Goal: Task Accomplishment & Management: Use online tool/utility

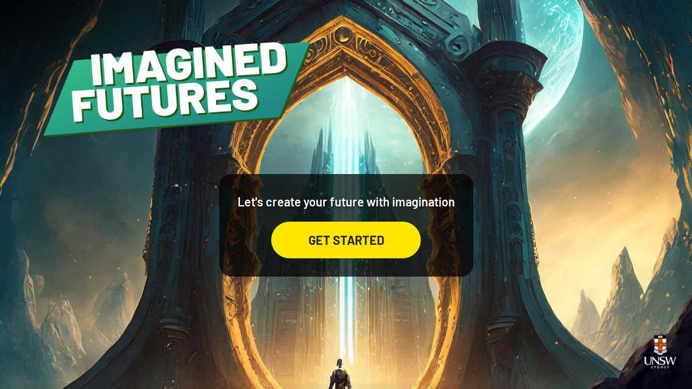
click at [405, 258] on div "GET STARTED" at bounding box center [346, 240] width 150 height 37
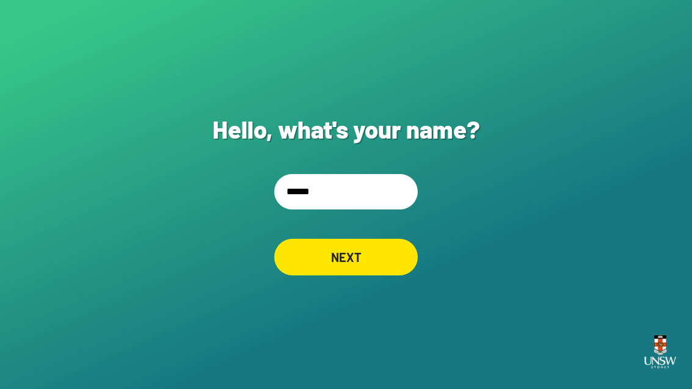
click at [415, 204] on input "******" at bounding box center [346, 191] width 144 height 35
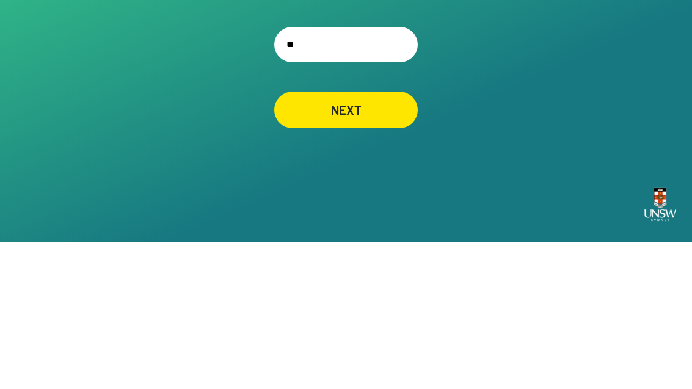
type input "*"
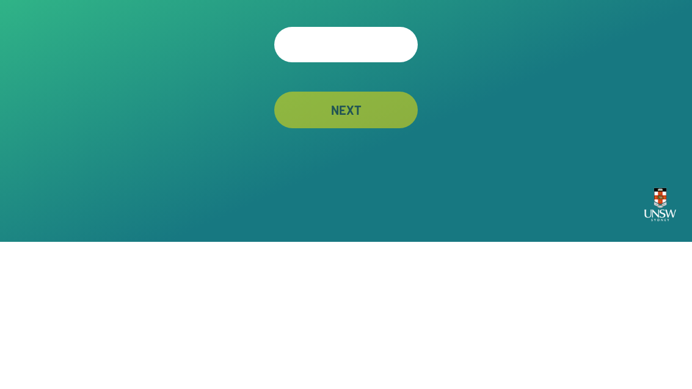
type input "*"
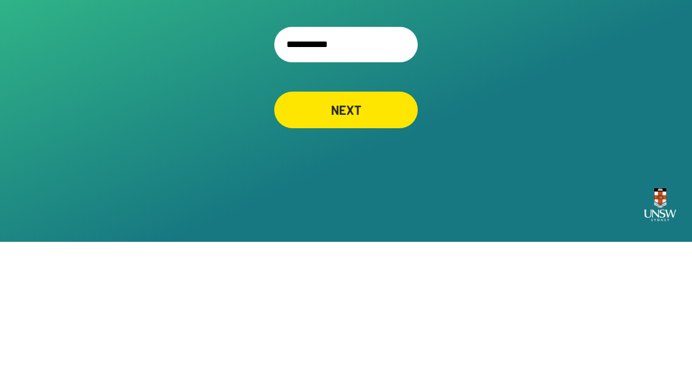
type input "**********"
click at [521, 92] on div "**********" at bounding box center [346, 194] width 692 height 389
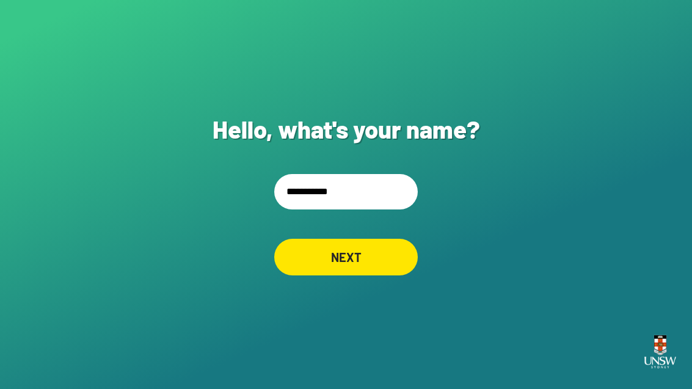
click at [379, 239] on div "NEXT" at bounding box center [346, 257] width 144 height 37
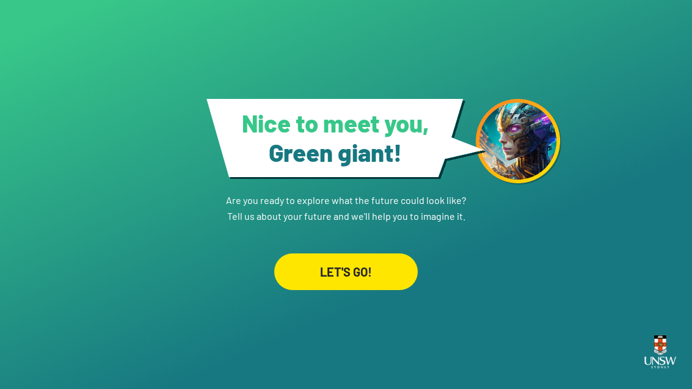
click at [379, 290] on div "LET'S GO!" at bounding box center [346, 272] width 144 height 37
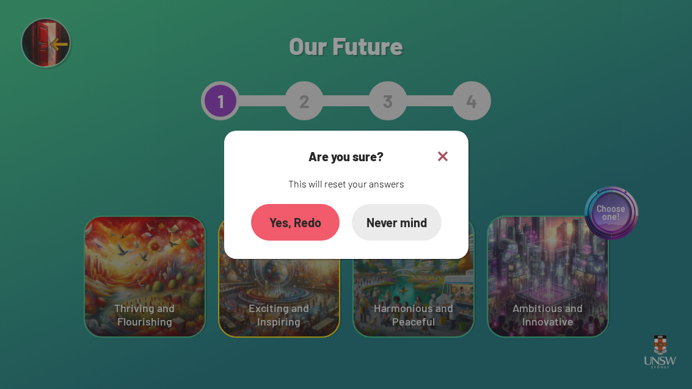
click at [444, 164] on img at bounding box center [443, 156] width 15 height 15
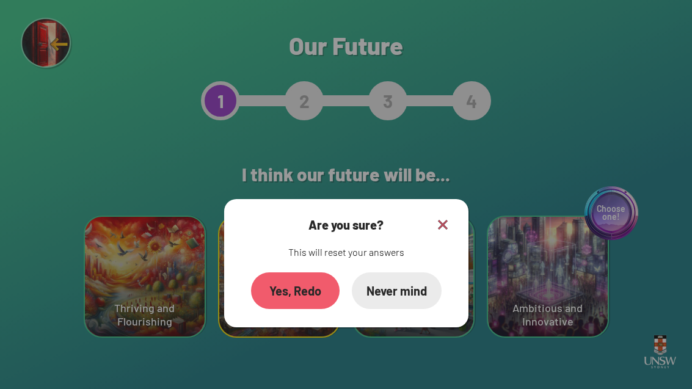
click at [448, 168] on h2 "I think our future will be..." at bounding box center [346, 174] width 331 height 46
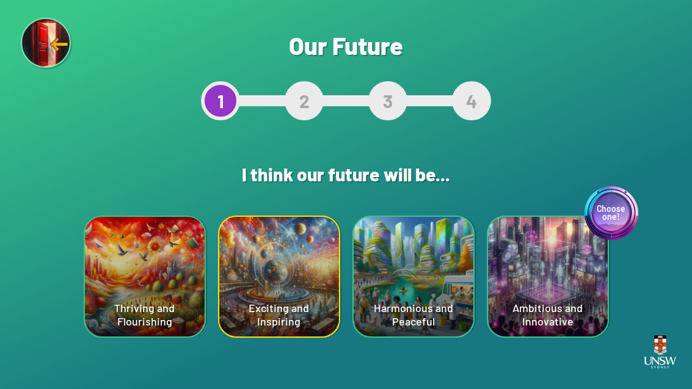
click at [241, 275] on div "Exciting and Inspiring" at bounding box center [279, 277] width 120 height 120
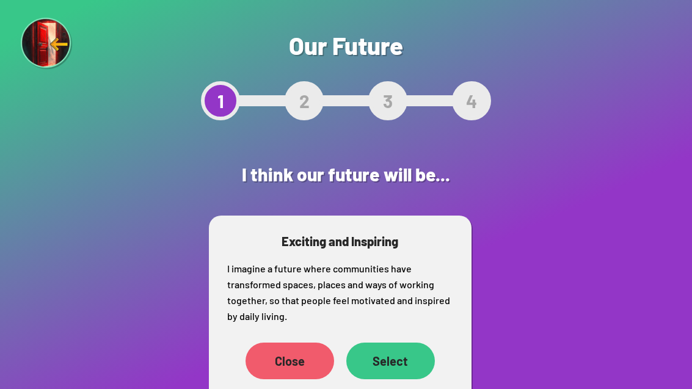
click at [402, 362] on div "Select" at bounding box center [390, 361] width 89 height 37
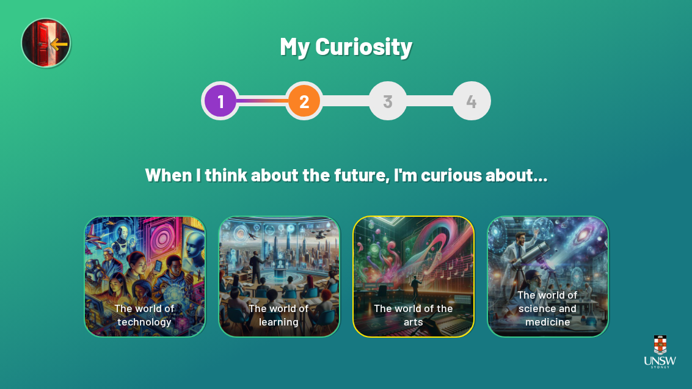
click at [125, 249] on div "The world of technology" at bounding box center [145, 277] width 120 height 120
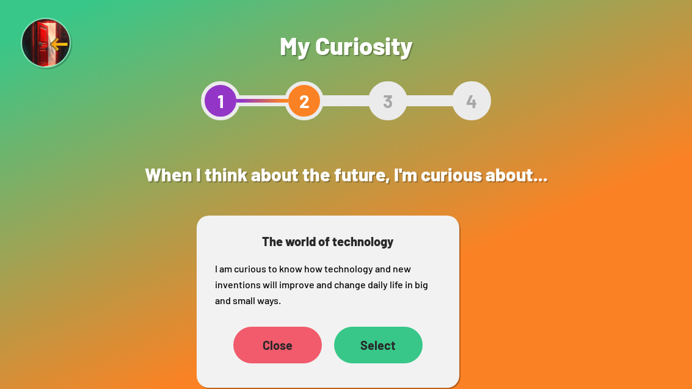
click at [395, 337] on div "Select" at bounding box center [378, 345] width 89 height 37
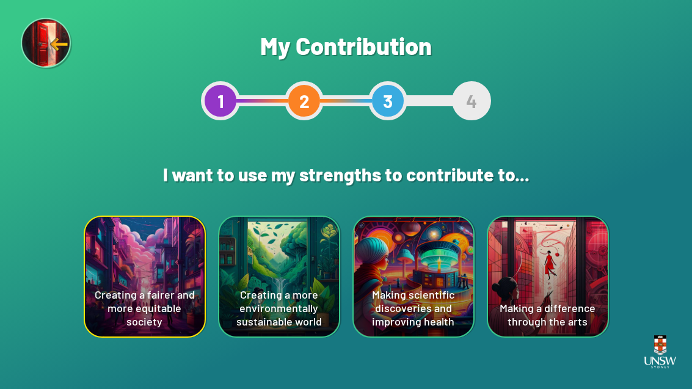
click at [131, 259] on div "Creating a fairer and more equitable society" at bounding box center [145, 277] width 120 height 120
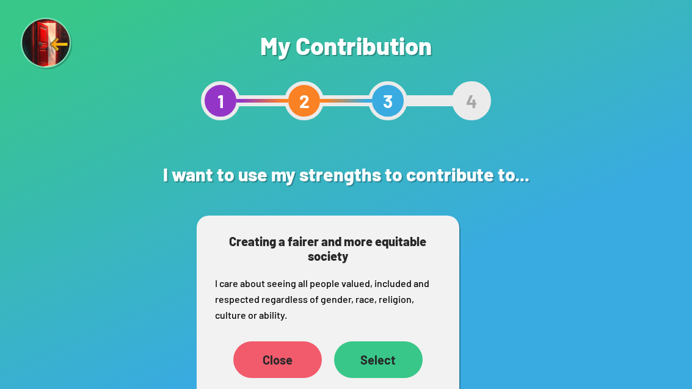
click at [389, 372] on div "Select" at bounding box center [378, 360] width 89 height 37
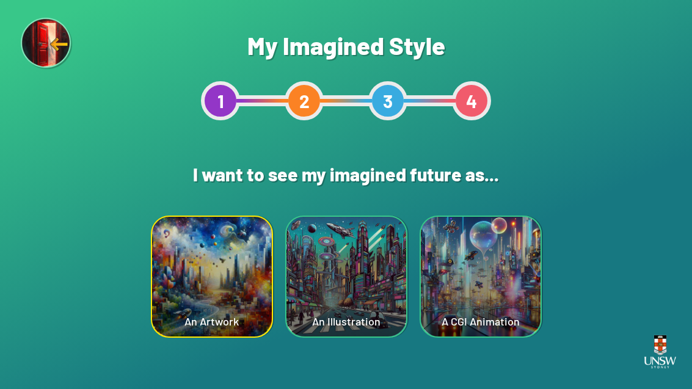
click at [299, 275] on div "An Illustration" at bounding box center [347, 277] width 120 height 120
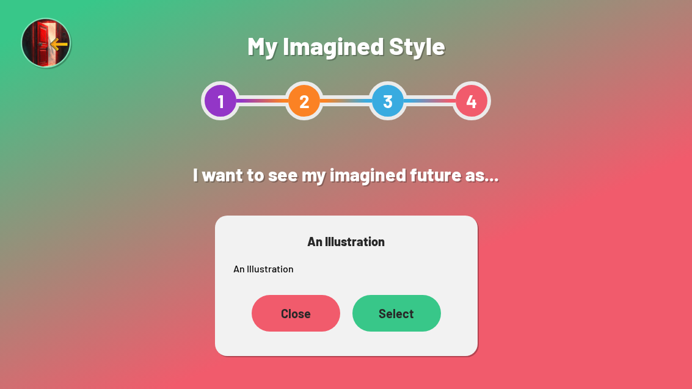
click at [431, 321] on div "Select" at bounding box center [397, 313] width 89 height 37
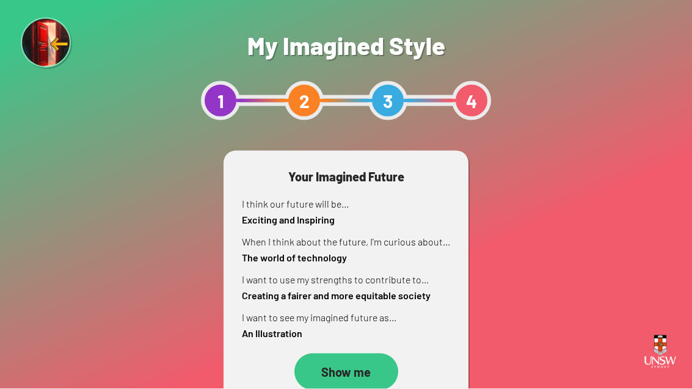
scroll to position [24, 0]
click at [378, 354] on div "Show me" at bounding box center [346, 372] width 104 height 37
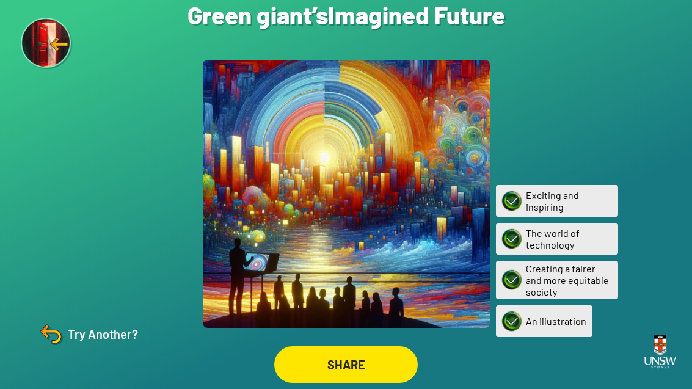
scroll to position [39, 0]
click at [366, 371] on div "SHARE" at bounding box center [346, 364] width 144 height 37
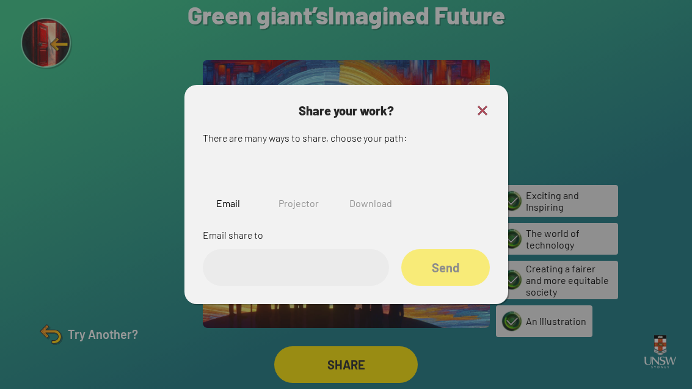
click at [298, 167] on img at bounding box center [298, 177] width 39 height 39
click at [246, 254] on input "text" at bounding box center [296, 267] width 186 height 37
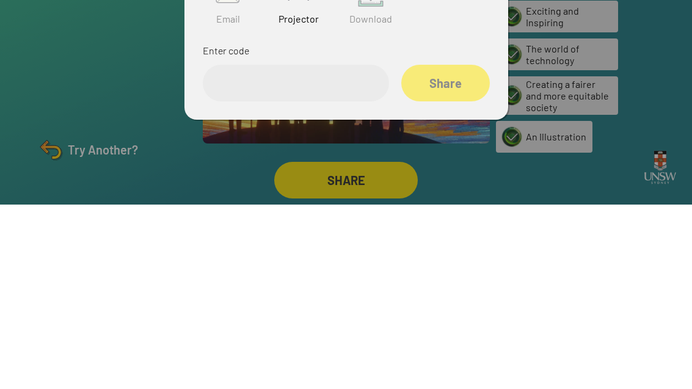
click at [617, 68] on div at bounding box center [346, 194] width 692 height 389
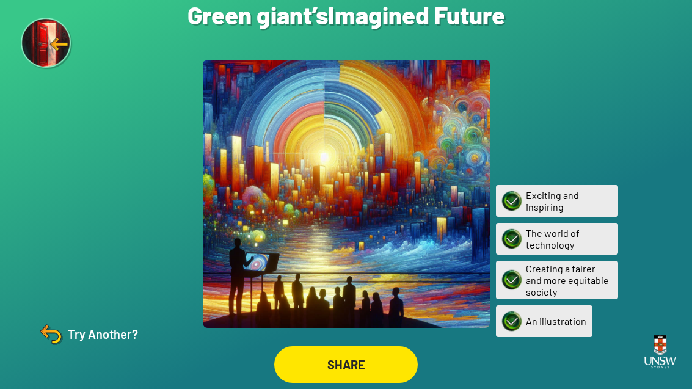
click at [64, 331] on img at bounding box center [50, 334] width 29 height 29
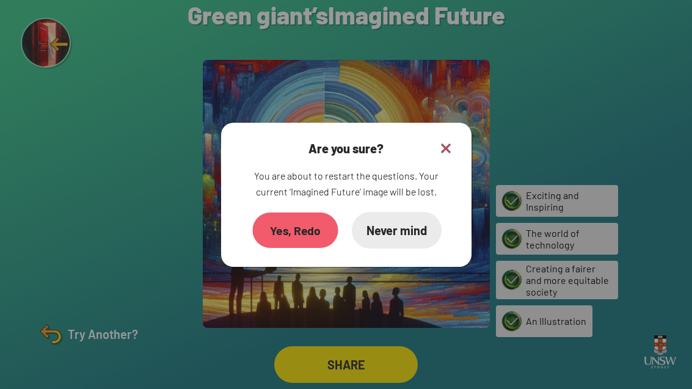
click at [271, 214] on div "Yes, Redo" at bounding box center [295, 229] width 86 height 35
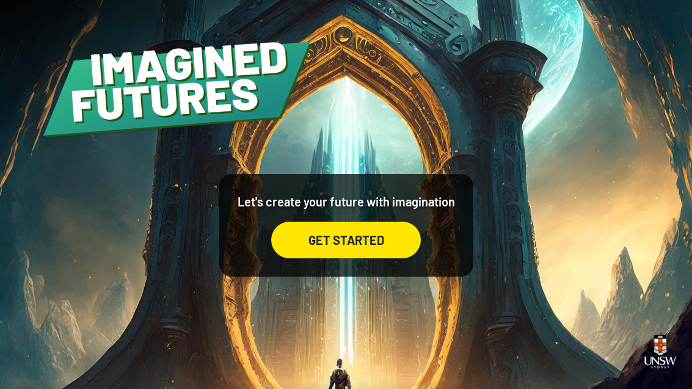
click at [382, 258] on div "GET STARTED" at bounding box center [346, 240] width 150 height 37
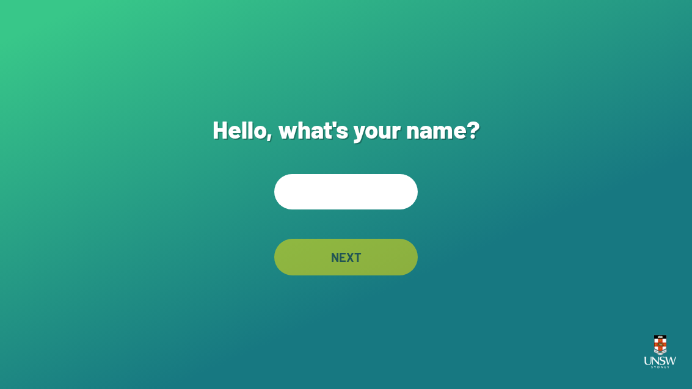
click at [405, 210] on input "text" at bounding box center [346, 191] width 144 height 35
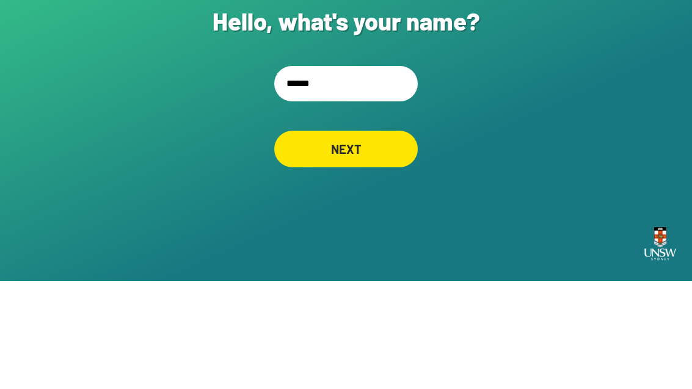
type input "*******"
click at [381, 239] on div "NEXT" at bounding box center [346, 257] width 144 height 37
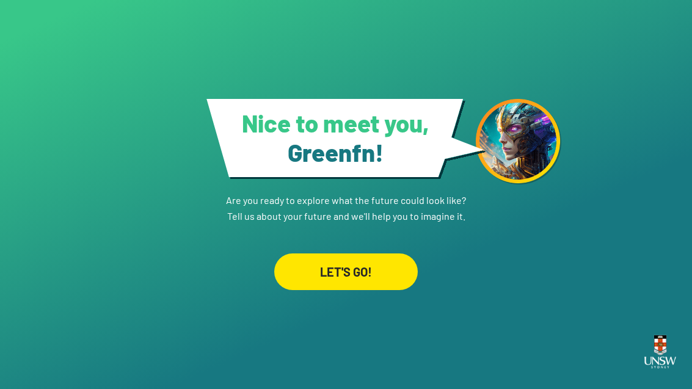
click at [397, 254] on div "LET'S GO!" at bounding box center [346, 272] width 144 height 37
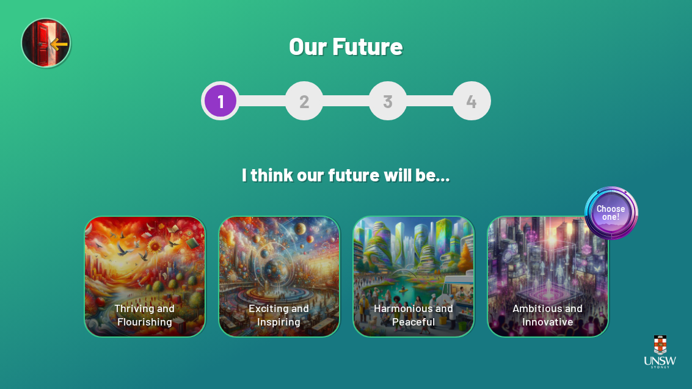
click at [447, 285] on div "Harmonious and Peaceful" at bounding box center [414, 277] width 120 height 120
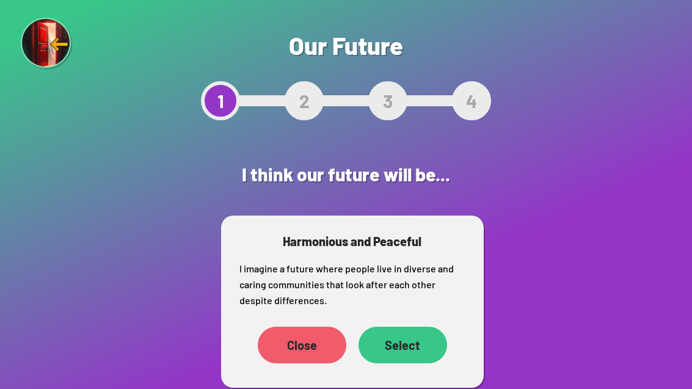
click at [428, 335] on div "Select" at bounding box center [403, 345] width 89 height 37
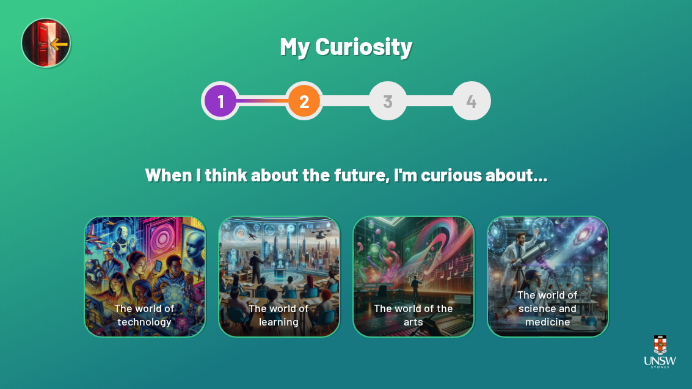
click at [276, 265] on div "The world of learning" at bounding box center [279, 277] width 120 height 120
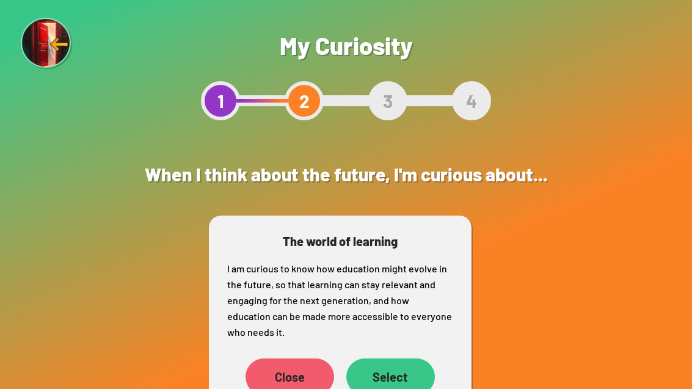
click at [282, 379] on div "Close" at bounding box center [290, 377] width 89 height 37
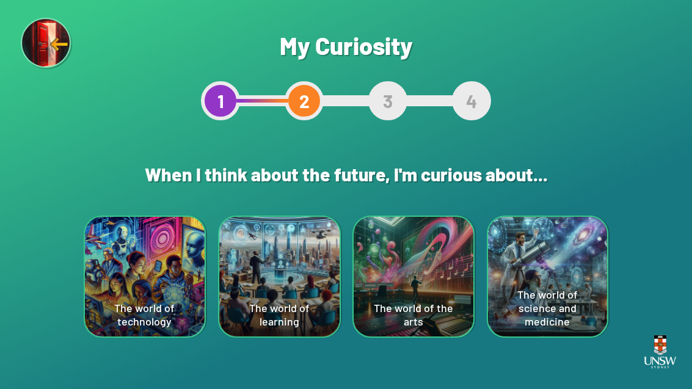
click at [431, 256] on div "The world of the arts" at bounding box center [413, 277] width 119 height 120
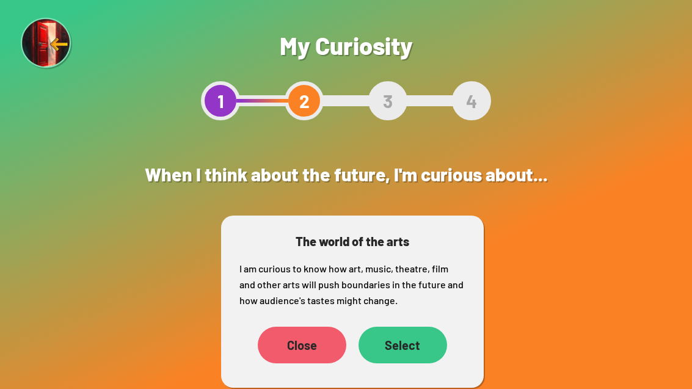
click at [415, 357] on div "Select" at bounding box center [403, 345] width 89 height 37
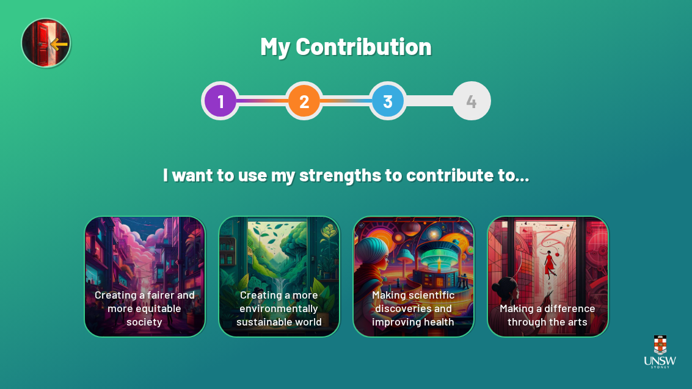
click at [285, 281] on div "Creating a more environmentally sustainable world" at bounding box center [279, 277] width 120 height 120
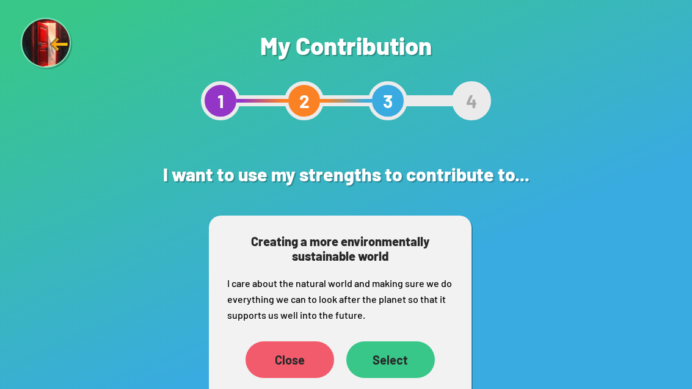
click at [414, 364] on div "Select" at bounding box center [390, 360] width 89 height 37
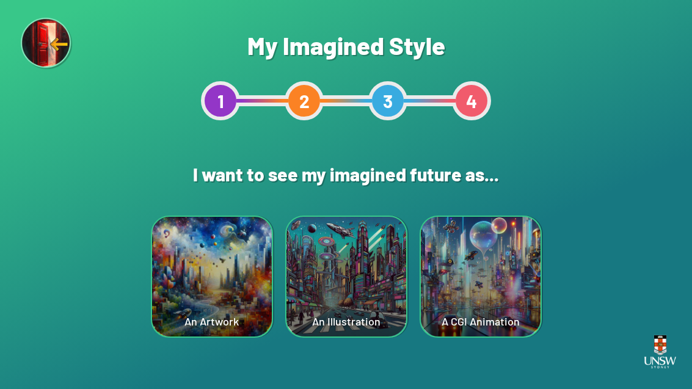
click at [386, 270] on div "An Illustration" at bounding box center [347, 277] width 120 height 120
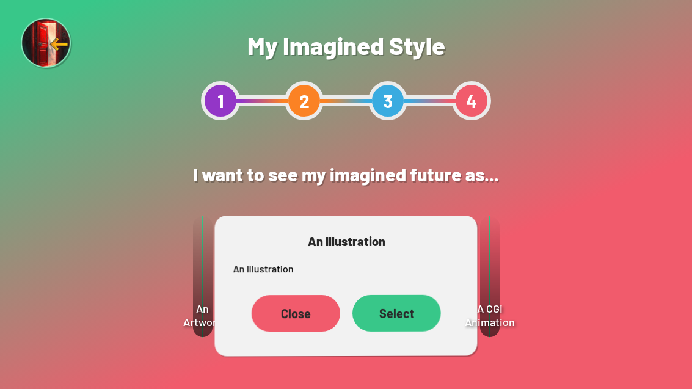
scroll to position [39, 0]
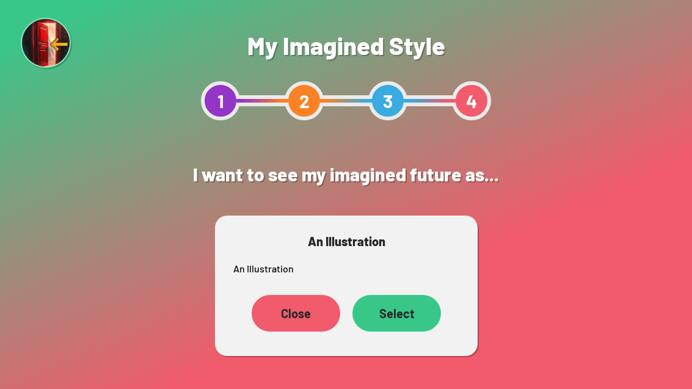
click at [423, 295] on div "Select" at bounding box center [397, 313] width 89 height 37
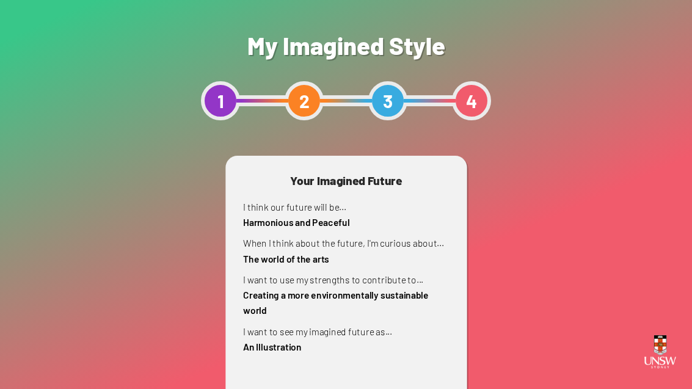
click at [422, 313] on p "I want to use my strengths to contribute to... Creating a more environmentally …" at bounding box center [346, 295] width 206 height 46
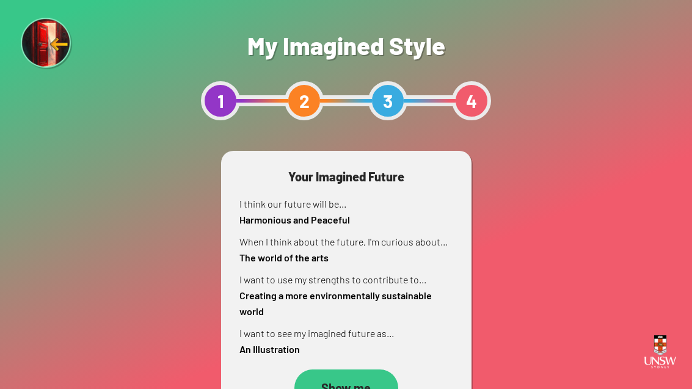
click at [372, 386] on div "Show me" at bounding box center [346, 388] width 104 height 37
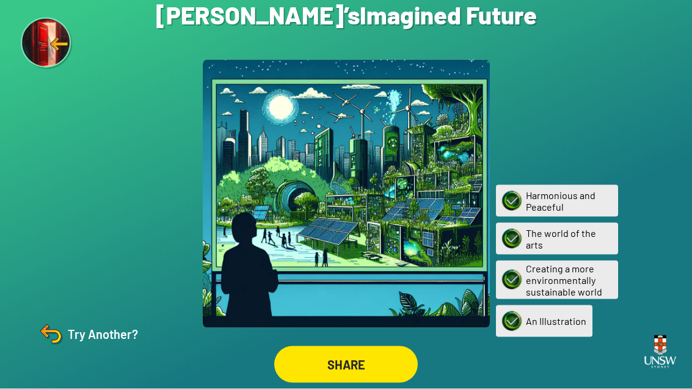
scroll to position [39, 0]
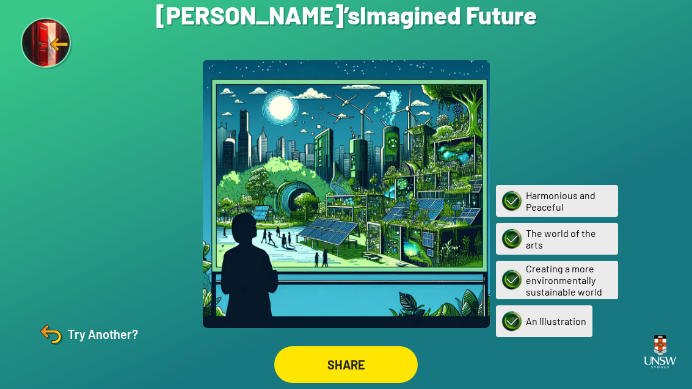
click at [106, 304] on div "Are you sure? You are about to restart the questions. Your current ‘Imagined Fu…" at bounding box center [346, 194] width 692 height 389
click at [76, 329] on div "Try Another?" at bounding box center [87, 334] width 102 height 29
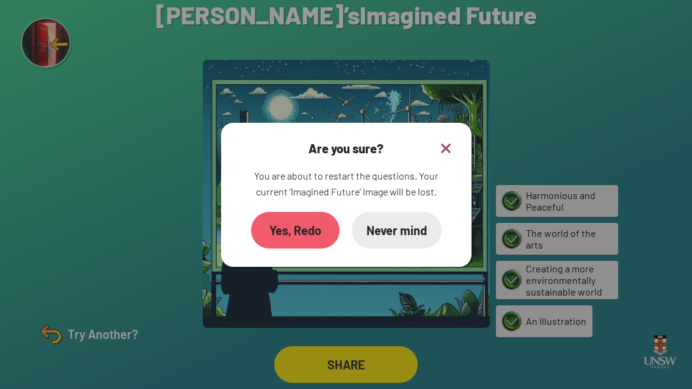
click at [301, 212] on div "Yes, Redo" at bounding box center [295, 230] width 89 height 37
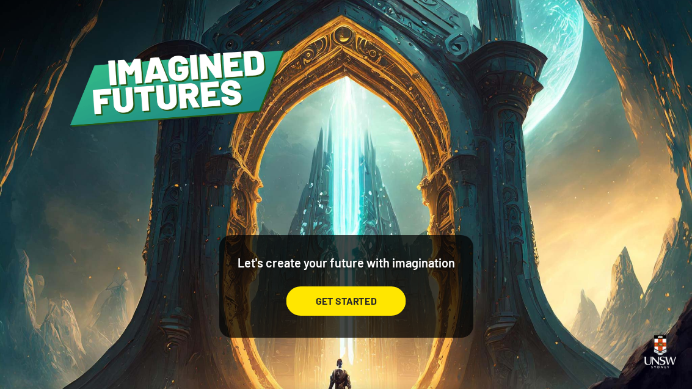
click at [301, 231] on div "Let's create your future with imagination GET STARTED" at bounding box center [346, 194] width 692 height 389
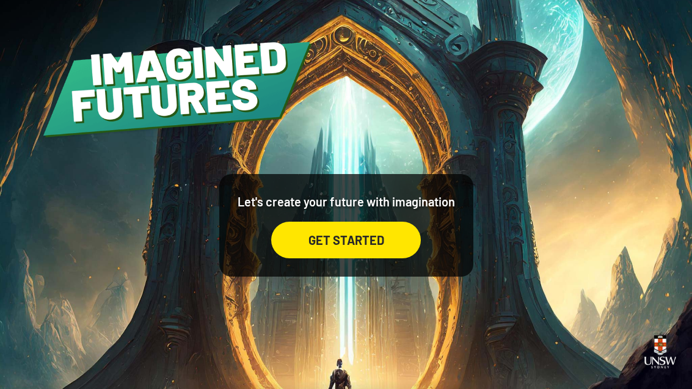
click at [395, 258] on div "GET STARTED" at bounding box center [346, 240] width 150 height 37
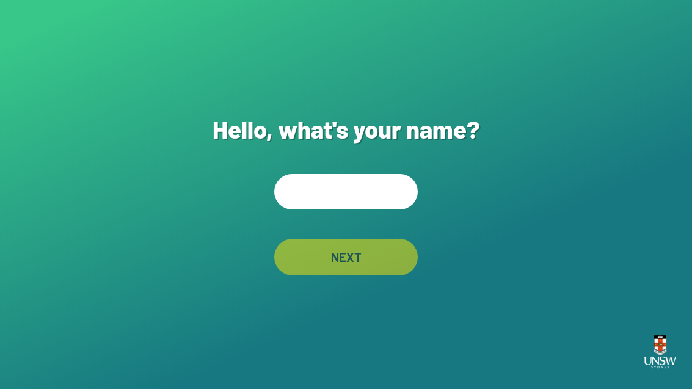
click at [378, 210] on input "text" at bounding box center [346, 191] width 144 height 35
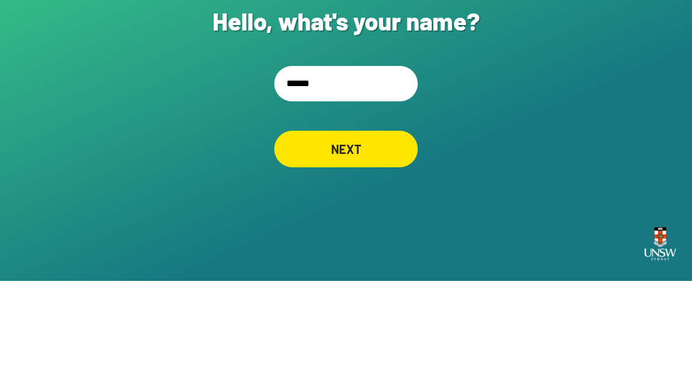
type input "*******"
click at [397, 239] on div "NEXT" at bounding box center [346, 257] width 142 height 36
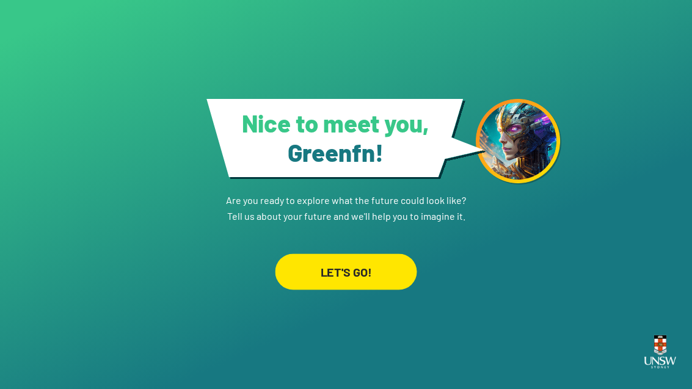
click at [380, 254] on div "LET'S GO!" at bounding box center [346, 272] width 142 height 36
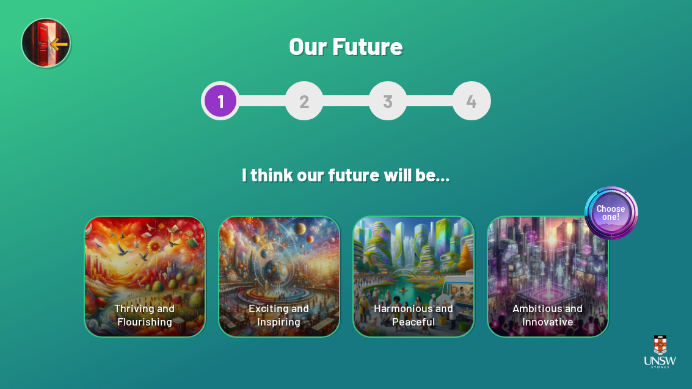
click at [161, 294] on div "Thriving and Flourishing" at bounding box center [145, 277] width 120 height 120
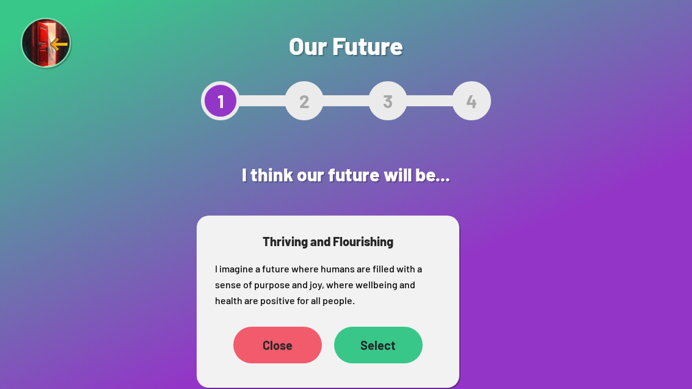
click at [381, 359] on div "Select" at bounding box center [378, 345] width 89 height 37
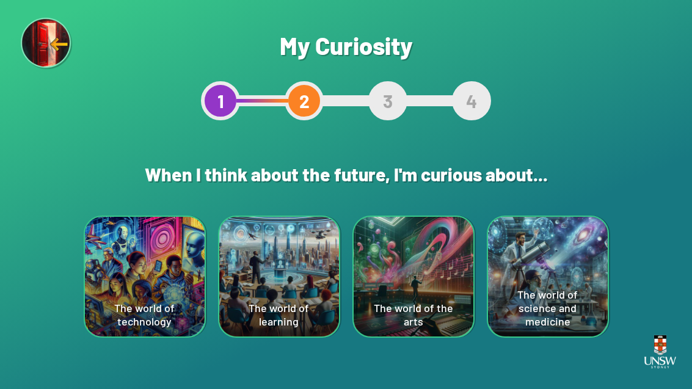
click at [145, 274] on div "The world of technology" at bounding box center [145, 277] width 120 height 120
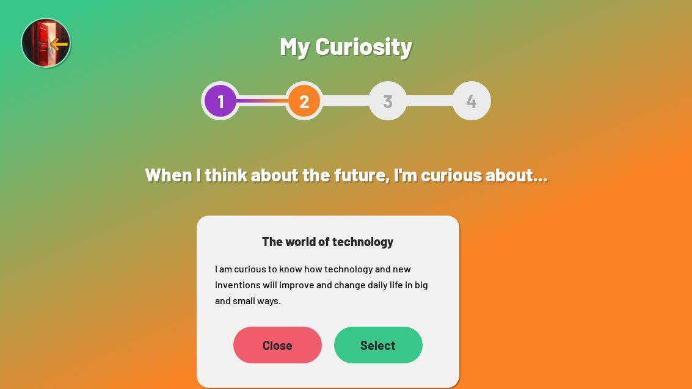
click at [409, 342] on div "Select" at bounding box center [378, 345] width 89 height 37
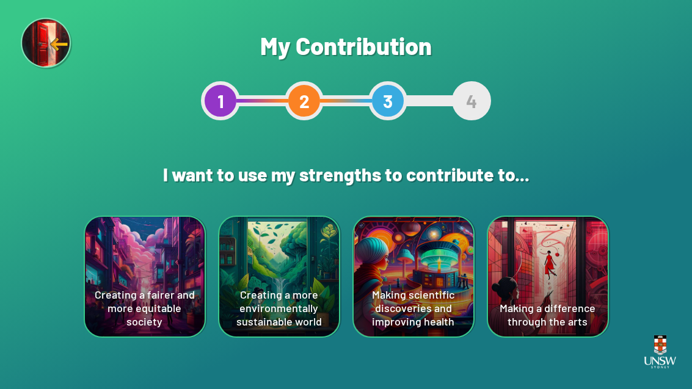
click at [274, 238] on div "Creating a more environmentally sustainable world" at bounding box center [279, 277] width 120 height 120
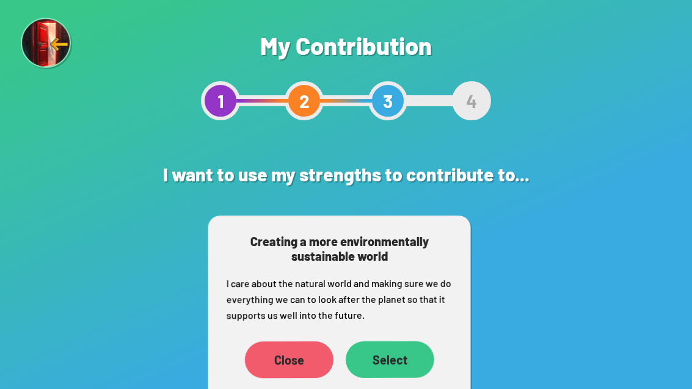
click at [403, 368] on div "Select" at bounding box center [390, 360] width 89 height 37
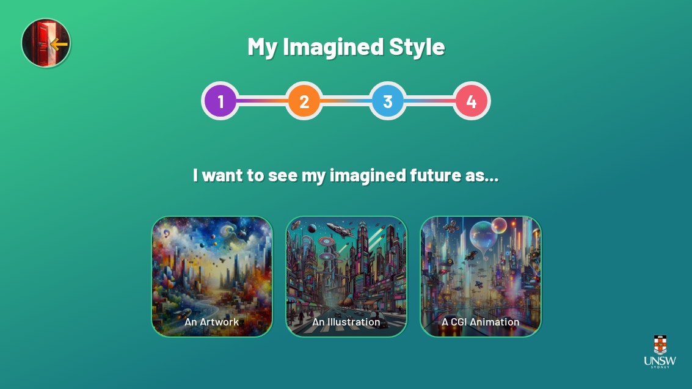
click at [325, 246] on div "An Illustration" at bounding box center [347, 277] width 120 height 120
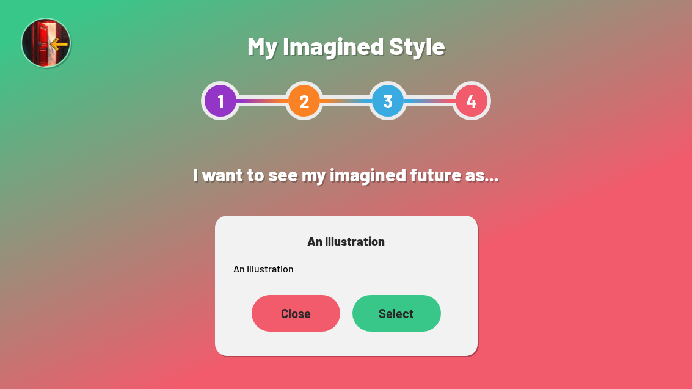
click at [412, 327] on div "Select" at bounding box center [397, 313] width 89 height 37
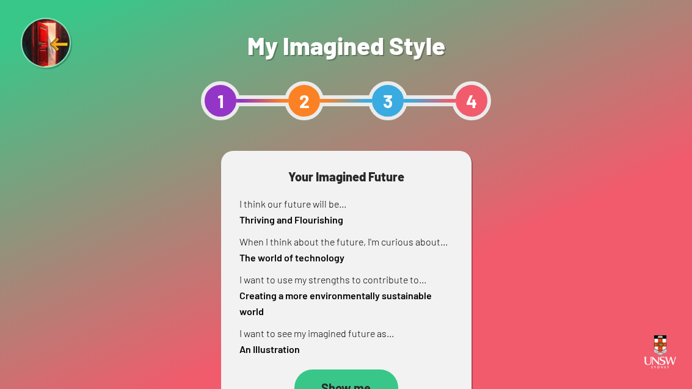
click at [354, 382] on div "Show me" at bounding box center [346, 388] width 104 height 37
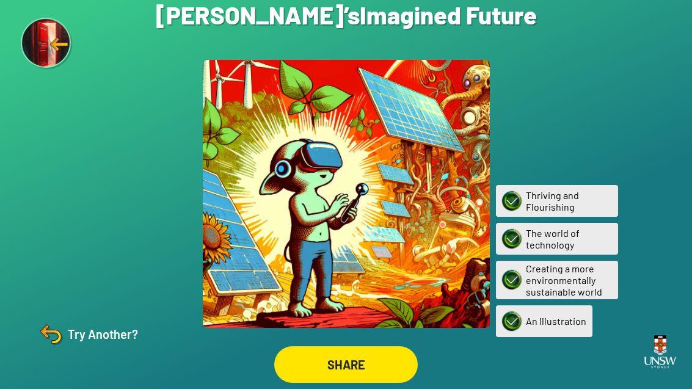
scroll to position [38, 0]
click at [376, 363] on div "SHARE" at bounding box center [346, 364] width 144 height 37
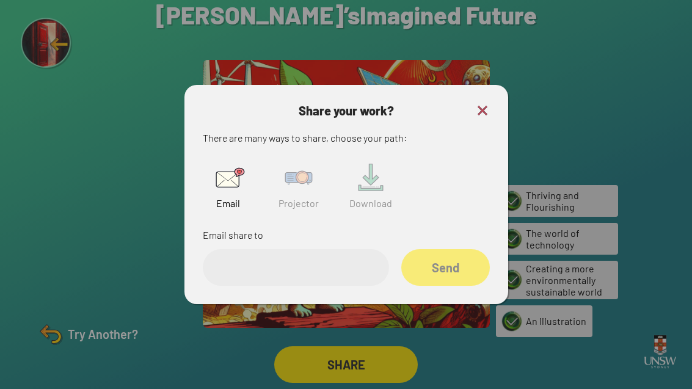
click at [294, 177] on img at bounding box center [298, 177] width 39 height 39
click at [315, 249] on input "text" at bounding box center [296, 267] width 186 height 37
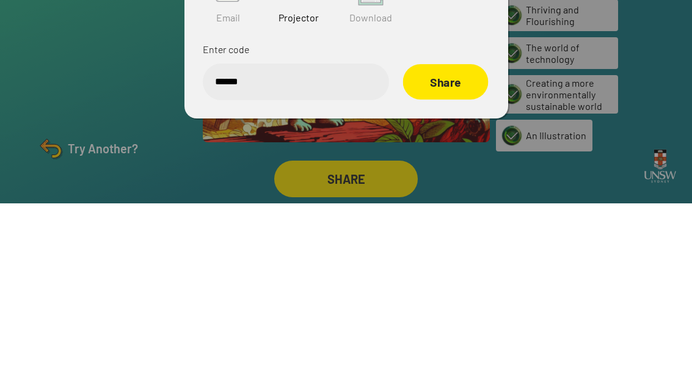
click at [466, 250] on div "Share" at bounding box center [446, 267] width 86 height 35
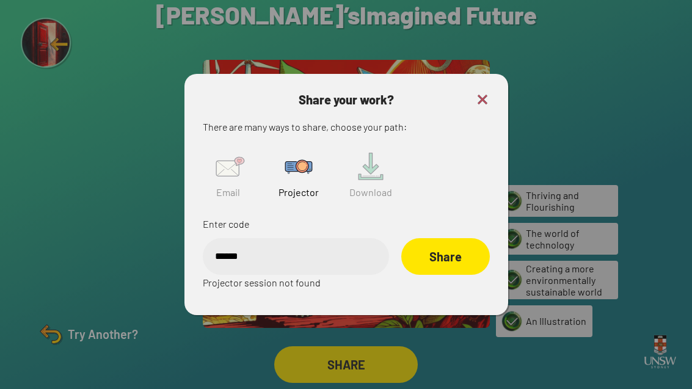
click at [420, 239] on div "Share" at bounding box center [445, 256] width 89 height 37
click at [252, 238] on input "******" at bounding box center [296, 256] width 186 height 37
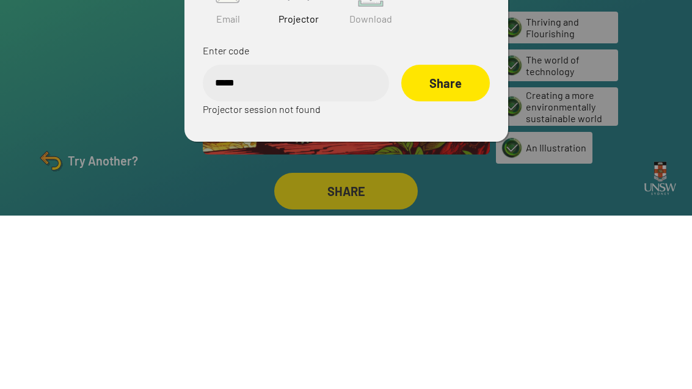
type input "******"
click at [455, 238] on div "Share" at bounding box center [445, 256] width 89 height 37
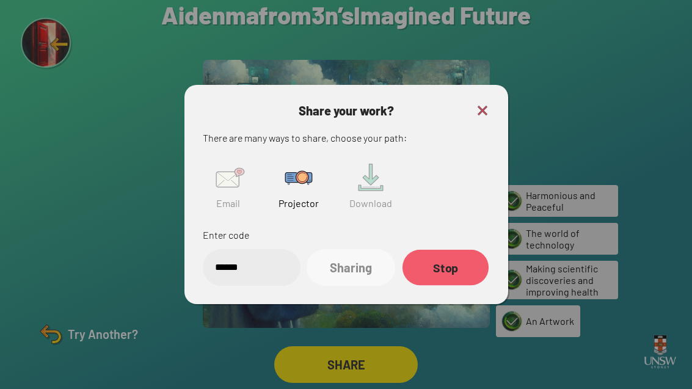
click at [455, 256] on div "Stop" at bounding box center [445, 267] width 86 height 35
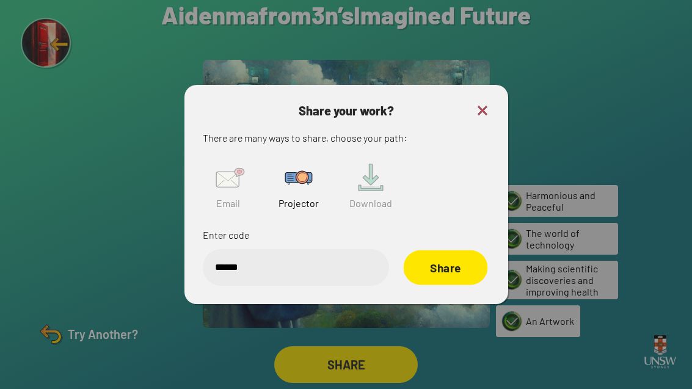
click at [450, 263] on div "Share" at bounding box center [445, 267] width 84 height 35
